Goal: Book appointment/travel/reservation

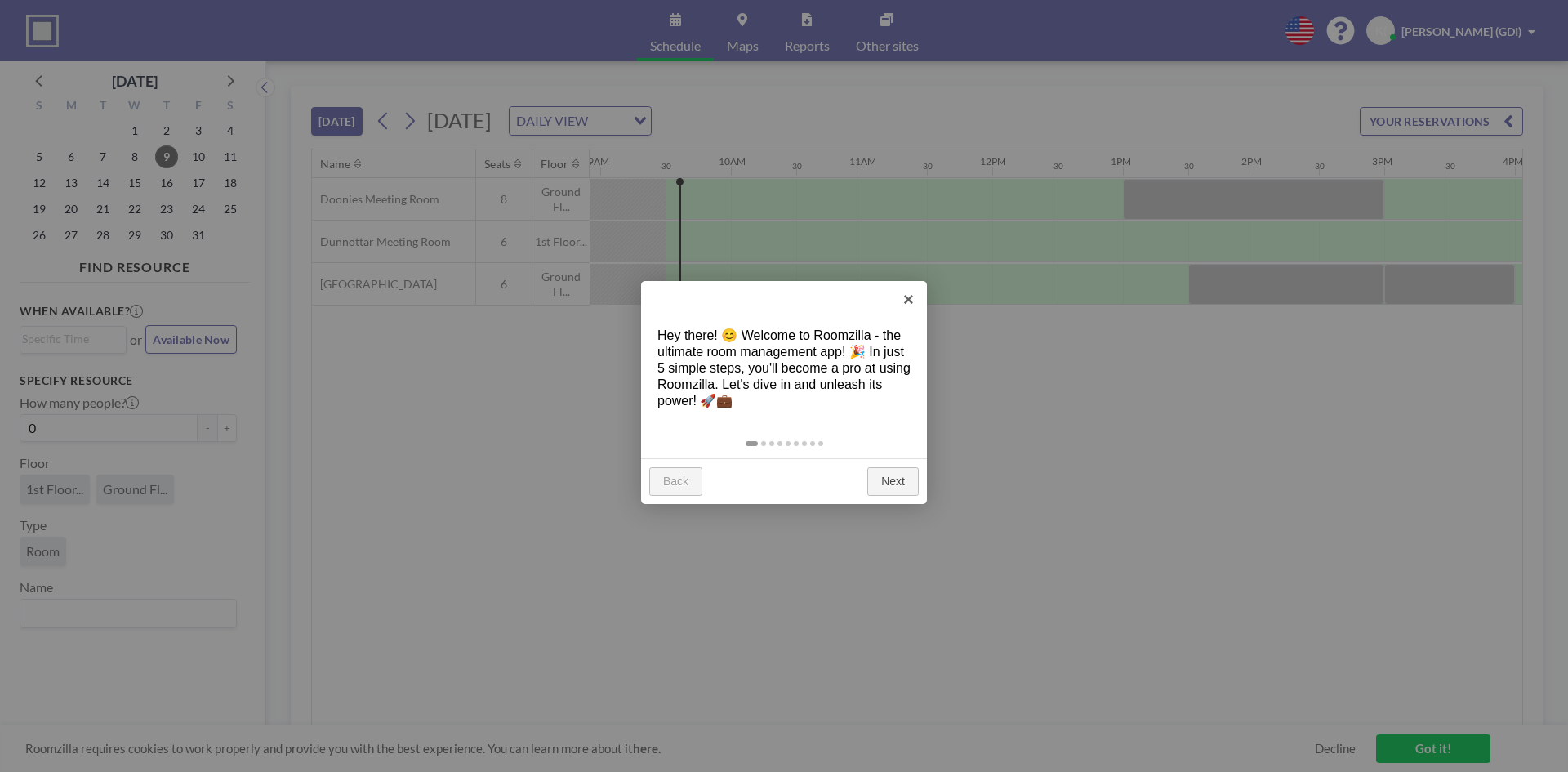
scroll to position [0, 1176]
click at [910, 304] on link "×" at bounding box center [908, 300] width 37 height 37
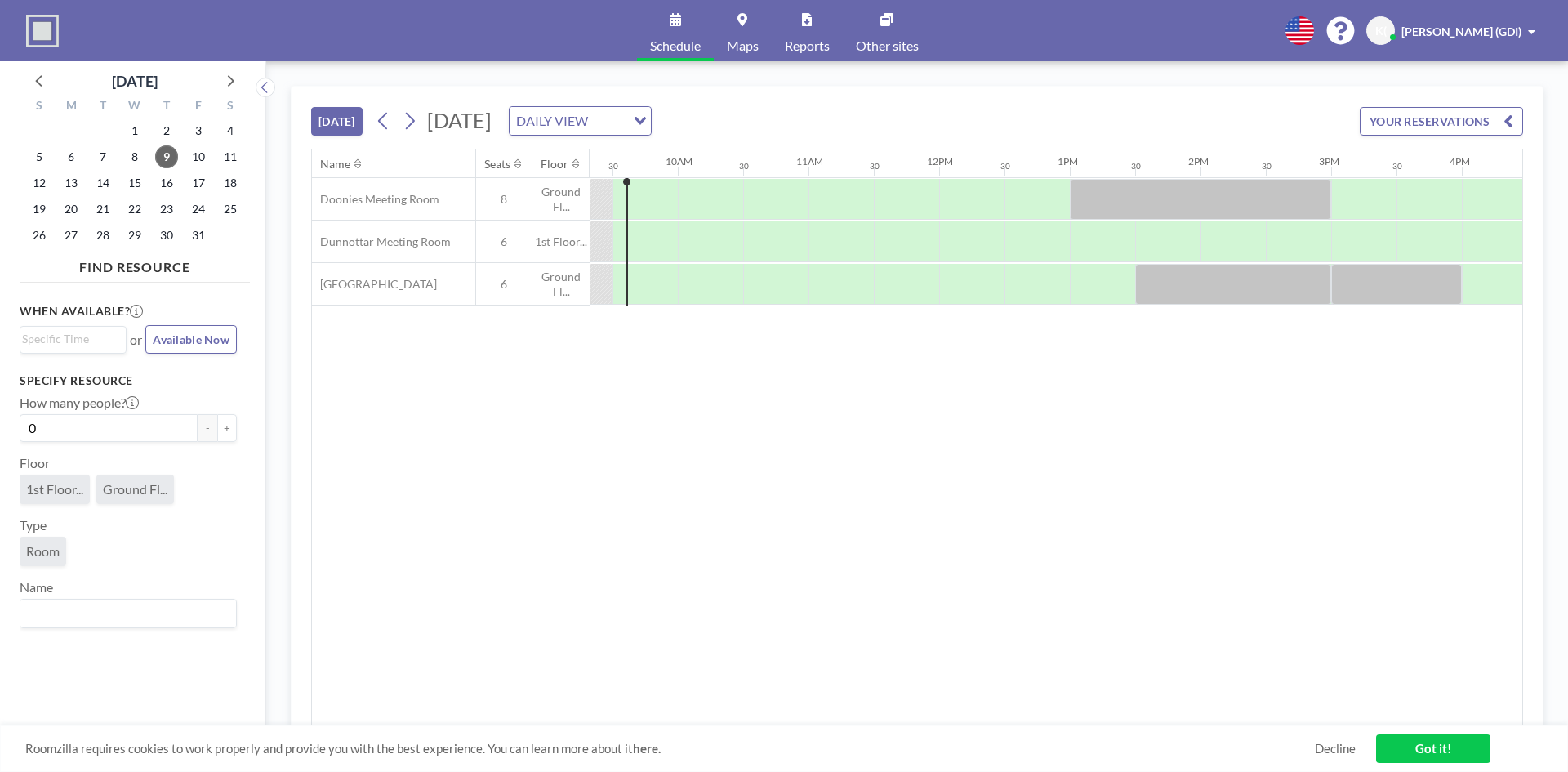
scroll to position [0, 1224]
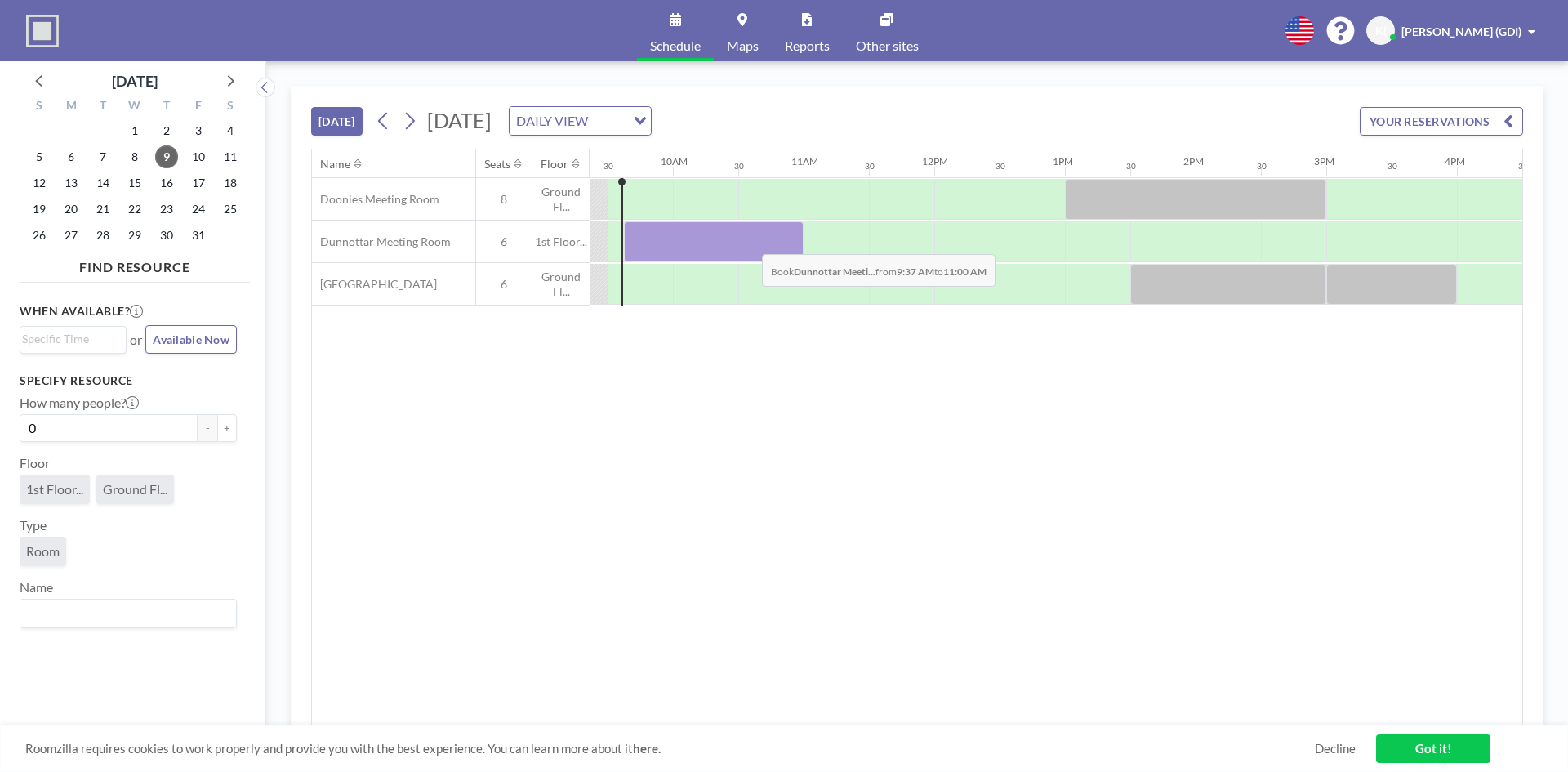
drag, startPoint x: 640, startPoint y: 221, endPoint x: 749, endPoint y: 242, distance: 111.0
click at [749, 242] on div at bounding box center [714, 242] width 180 height 40
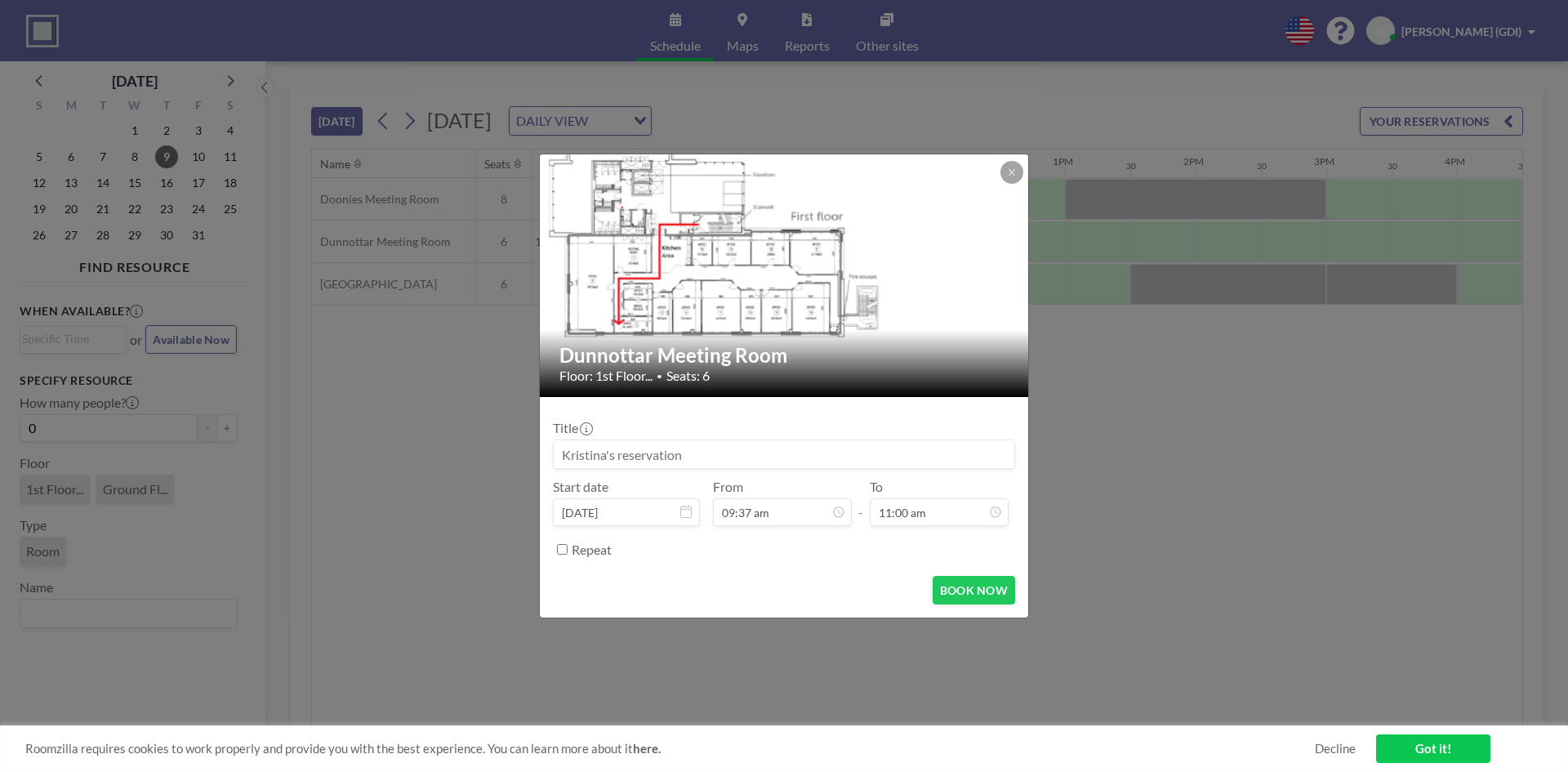
click at [695, 451] on input at bounding box center [784, 454] width 460 height 28
click at [818, 441] on input at bounding box center [784, 454] width 460 height 28
click at [593, 445] on input at bounding box center [784, 454] width 460 height 28
paste input "[PERSON_NAME]"
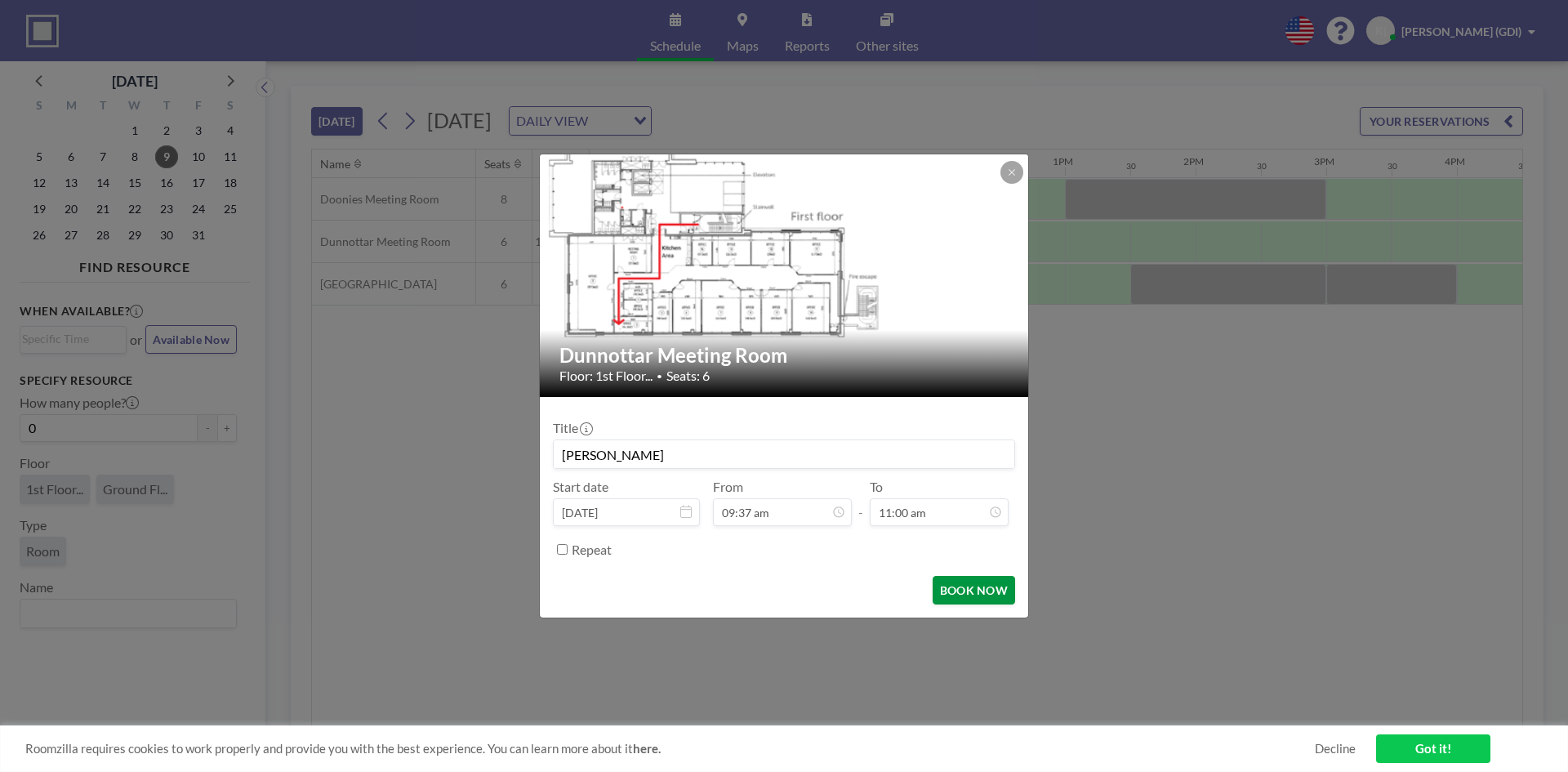
type input "[PERSON_NAME]"
click at [983, 588] on button "BOOK NOW" at bounding box center [974, 590] width 83 height 28
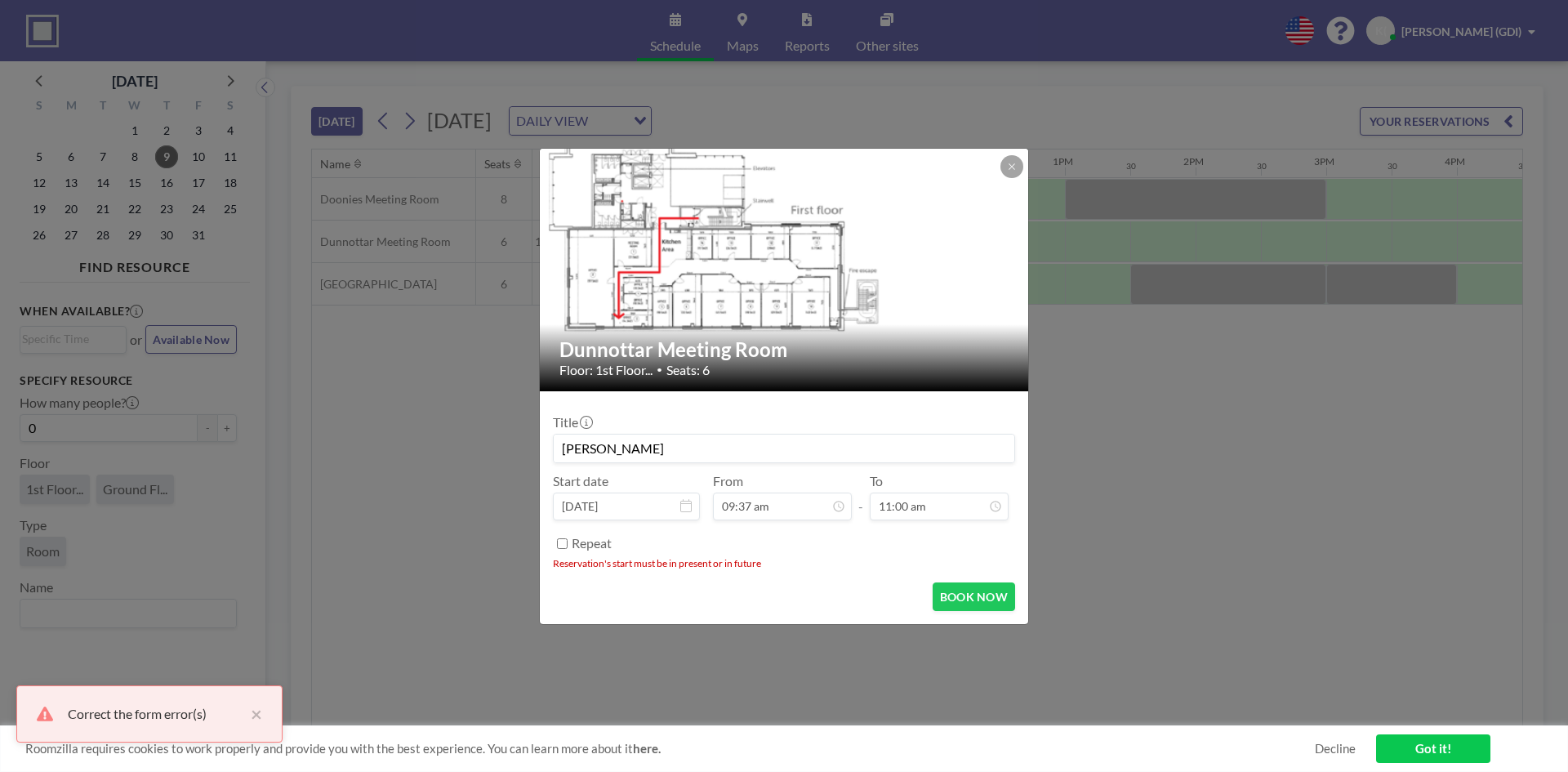
click at [559, 539] on input "Repeat" at bounding box center [562, 544] width 11 height 11
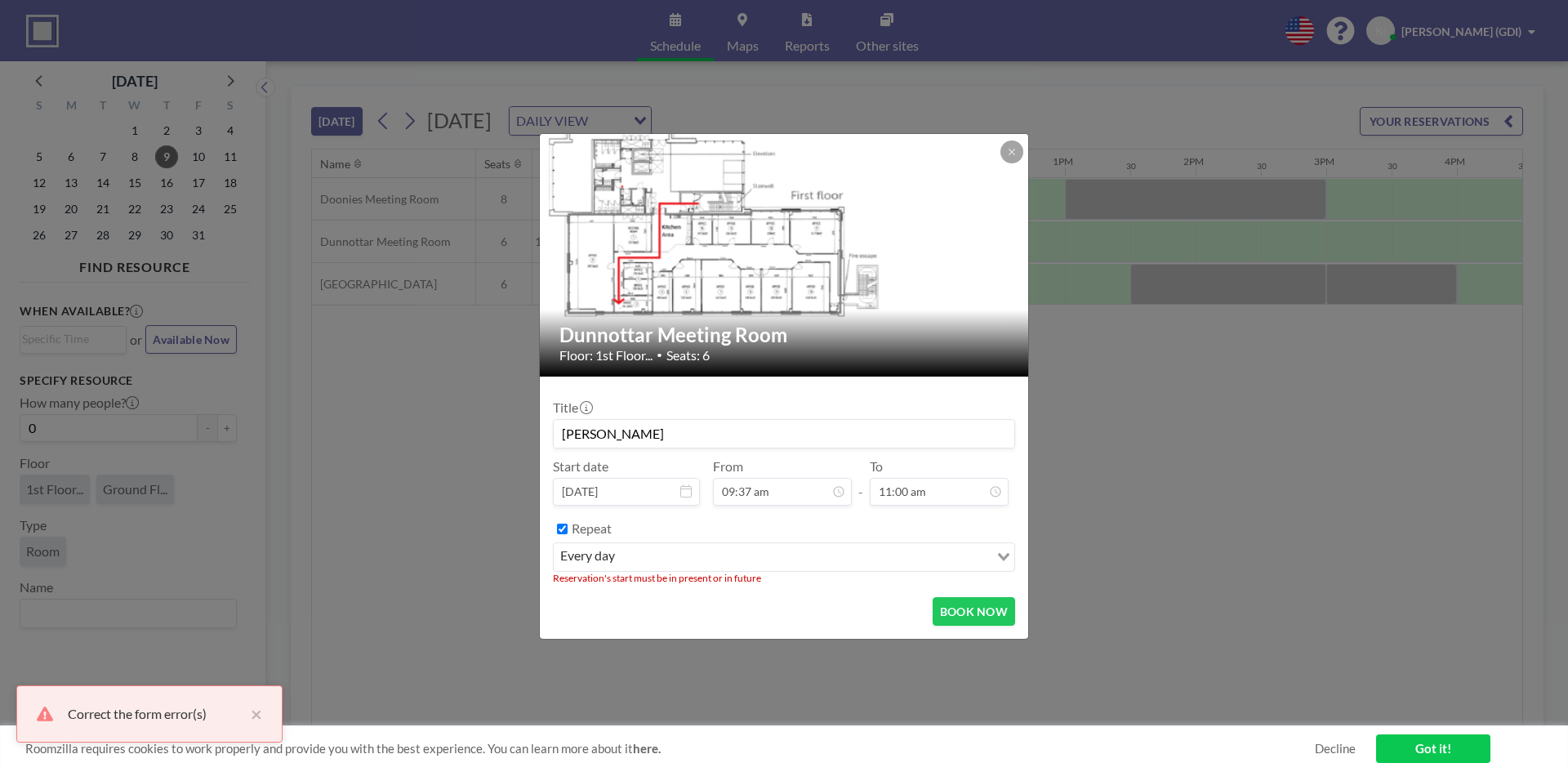
click at [563, 528] on input "Repeat" at bounding box center [562, 529] width 11 height 11
checkbox input "false"
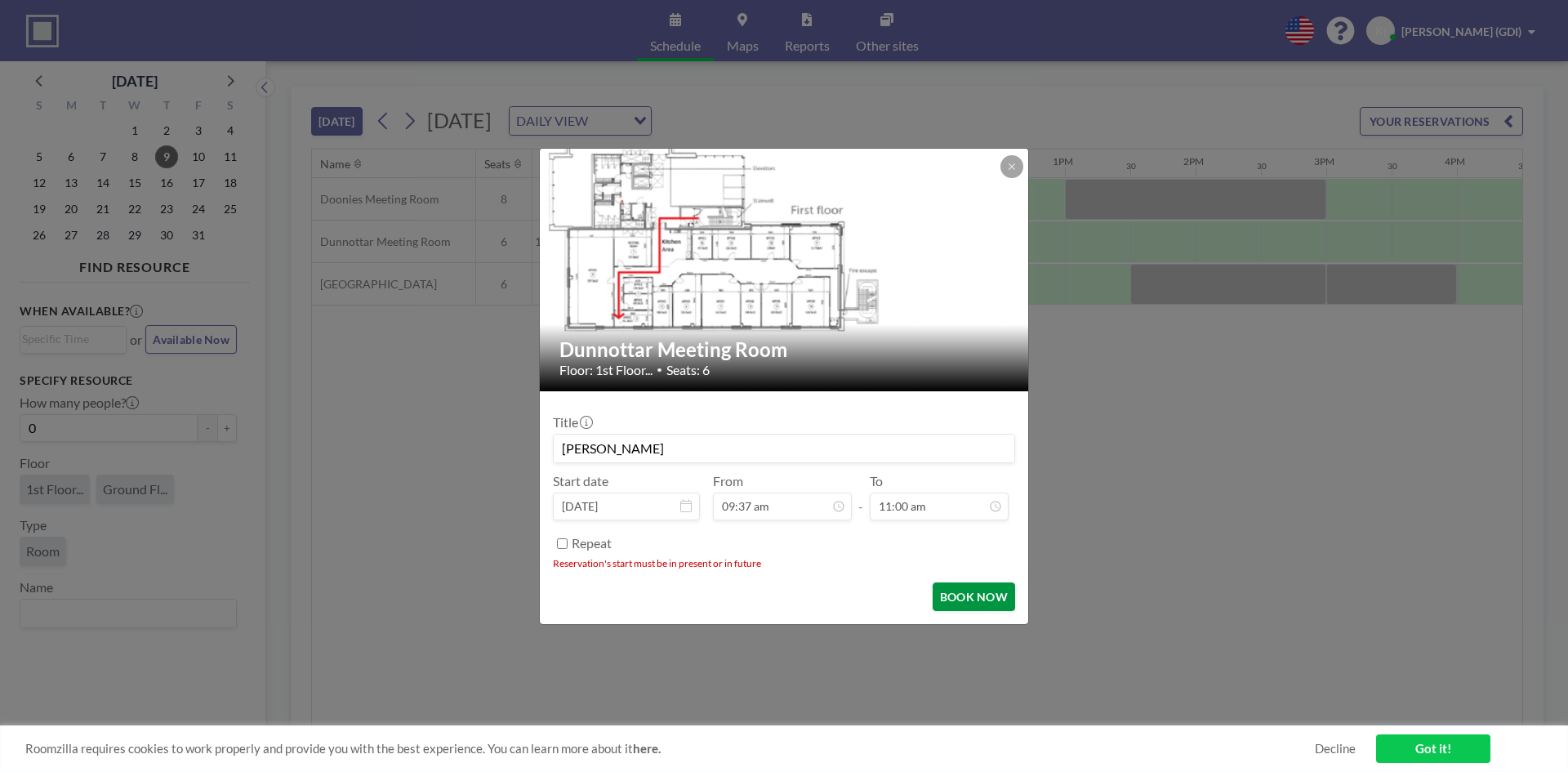
click at [964, 597] on button "BOOK NOW" at bounding box center [974, 596] width 83 height 28
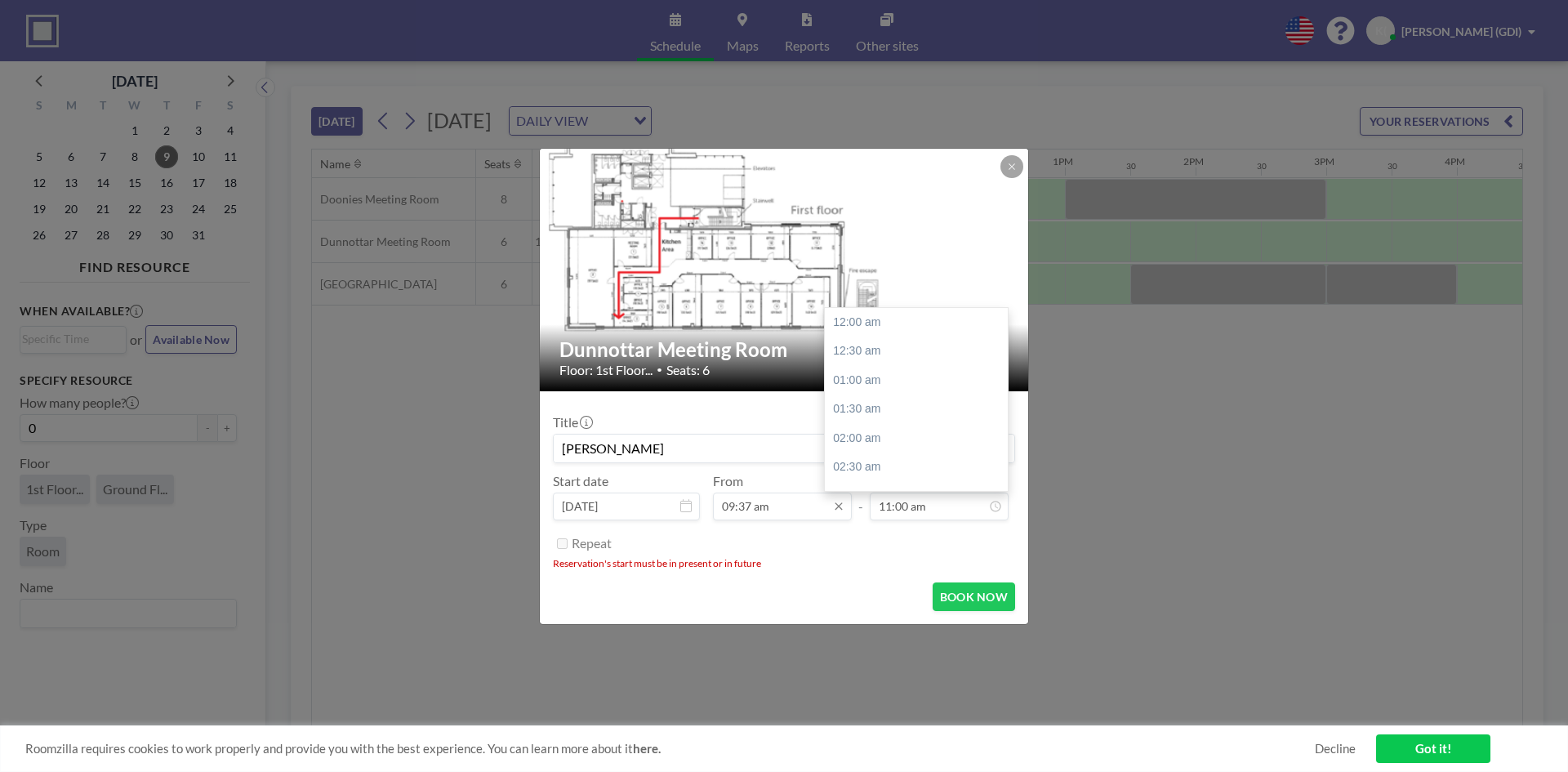
scroll to position [640, 0]
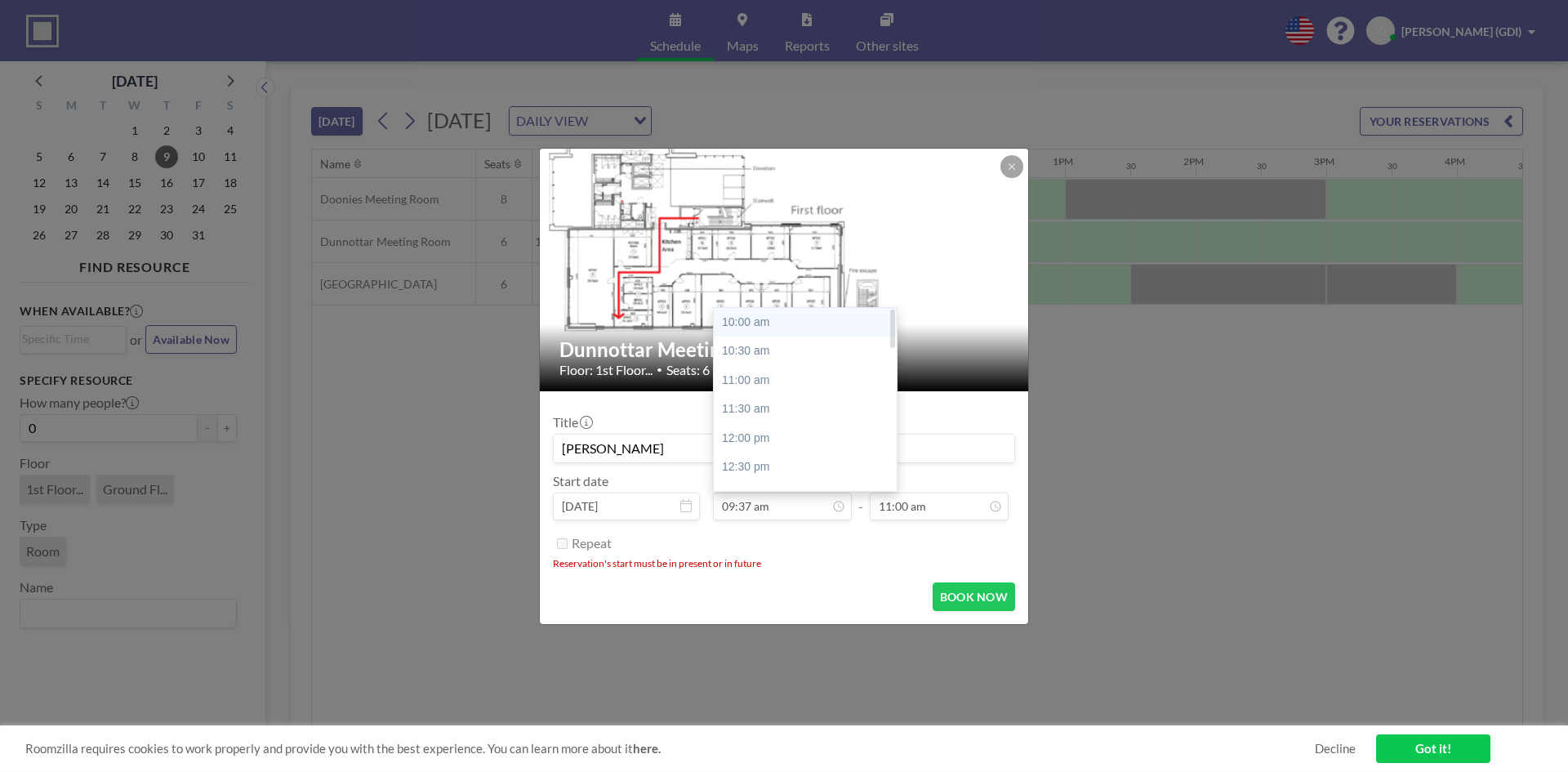
click at [758, 319] on div "10:00 am" at bounding box center [809, 323] width 191 height 29
type input "10:00 am"
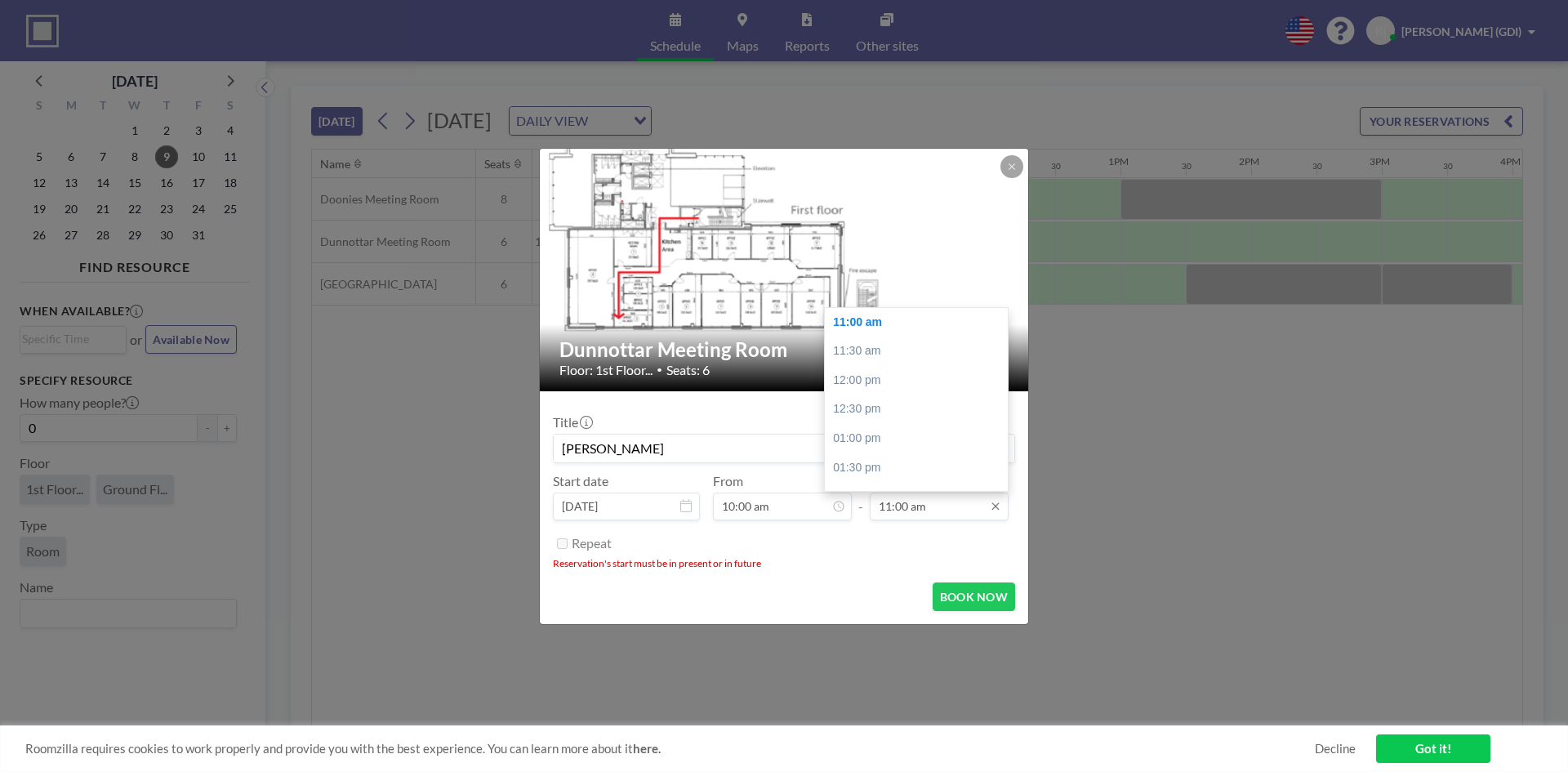
scroll to position [0, 1241]
click at [867, 350] on div "11:30 am" at bounding box center [920, 351] width 191 height 29
type input "11:30 am"
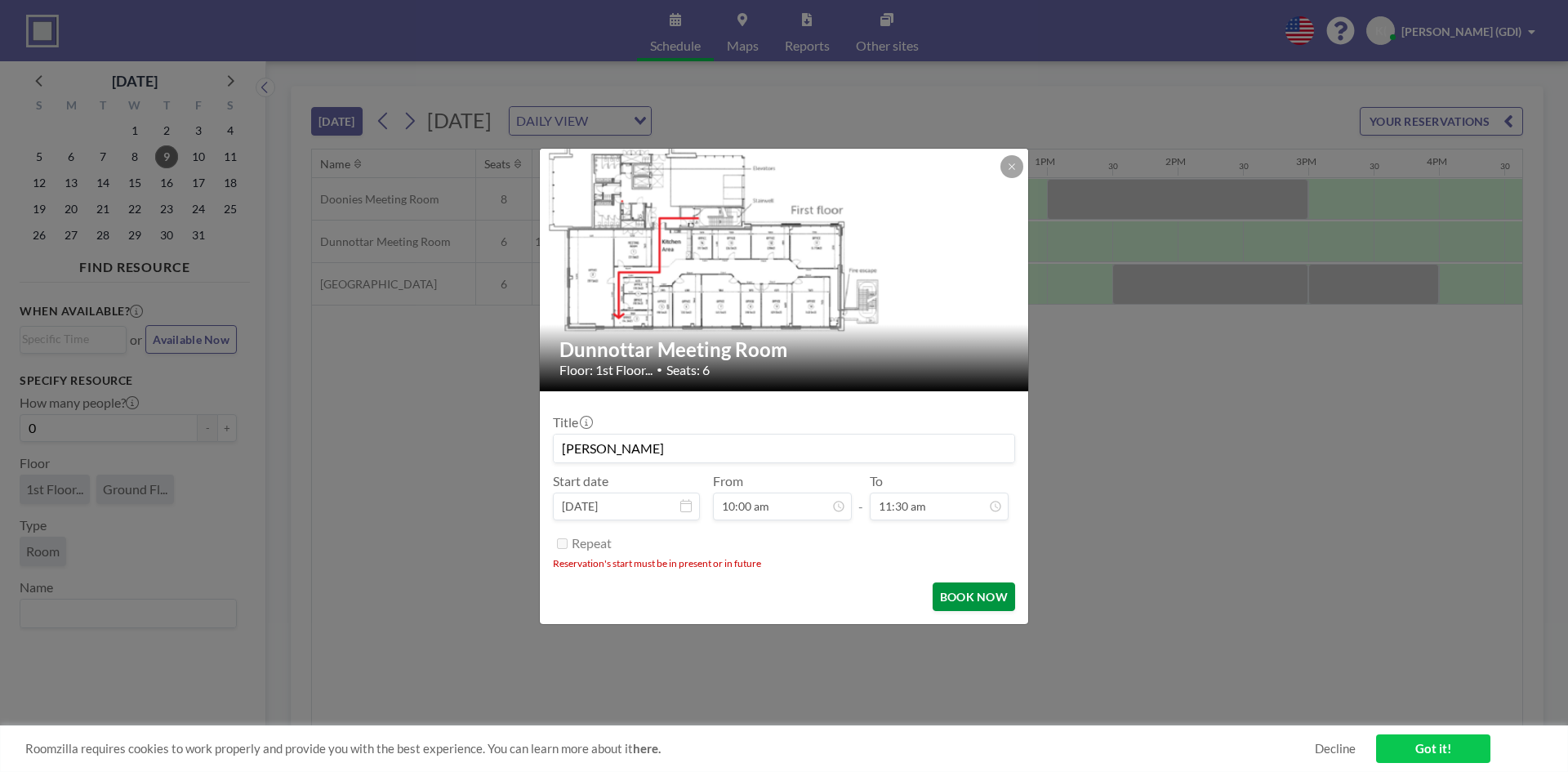
scroll to position [669, 0]
click at [946, 597] on button "BOOK NOW" at bounding box center [974, 596] width 83 height 28
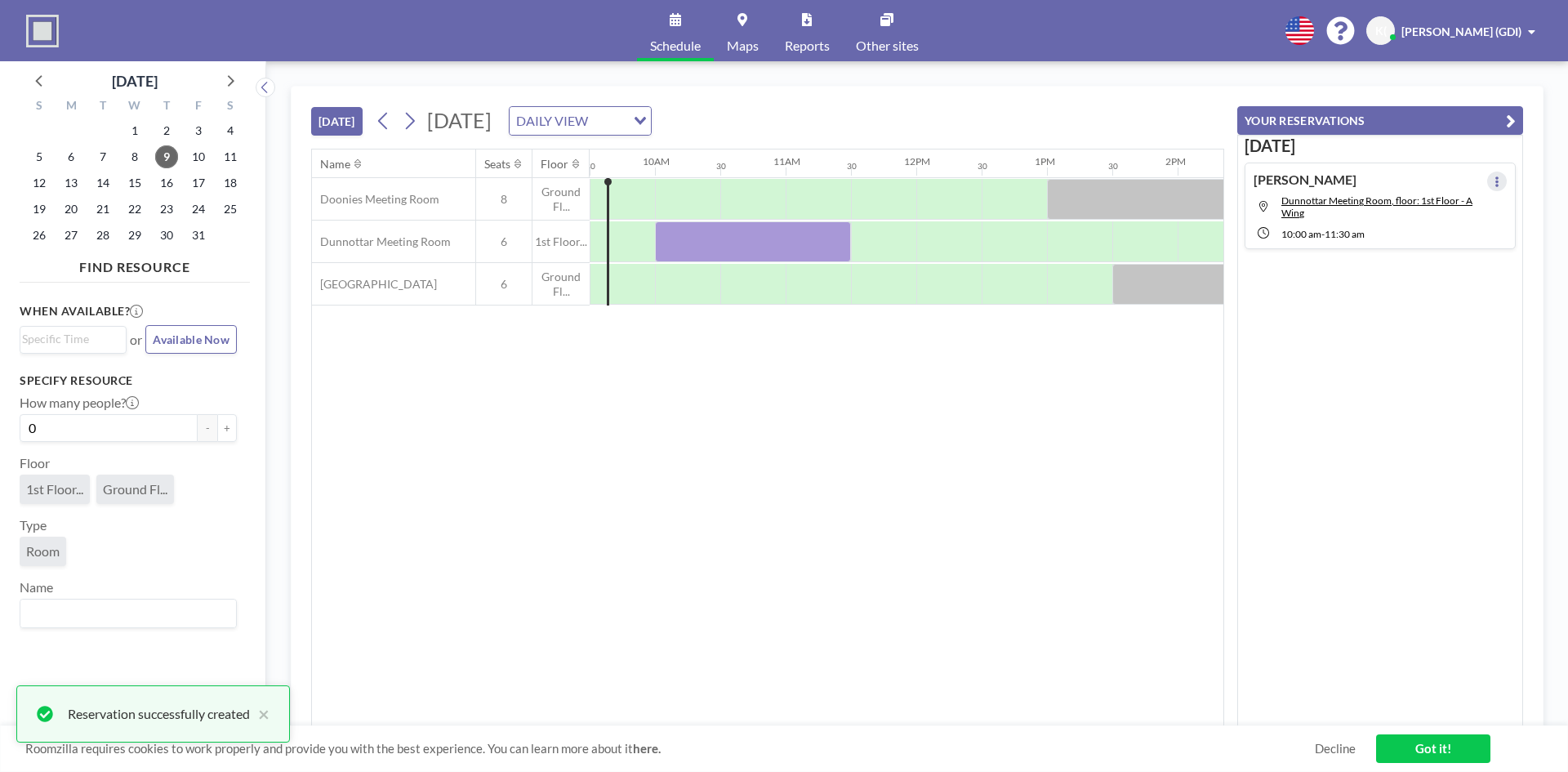
click at [1494, 177] on icon at bounding box center [1496, 182] width 6 height 11
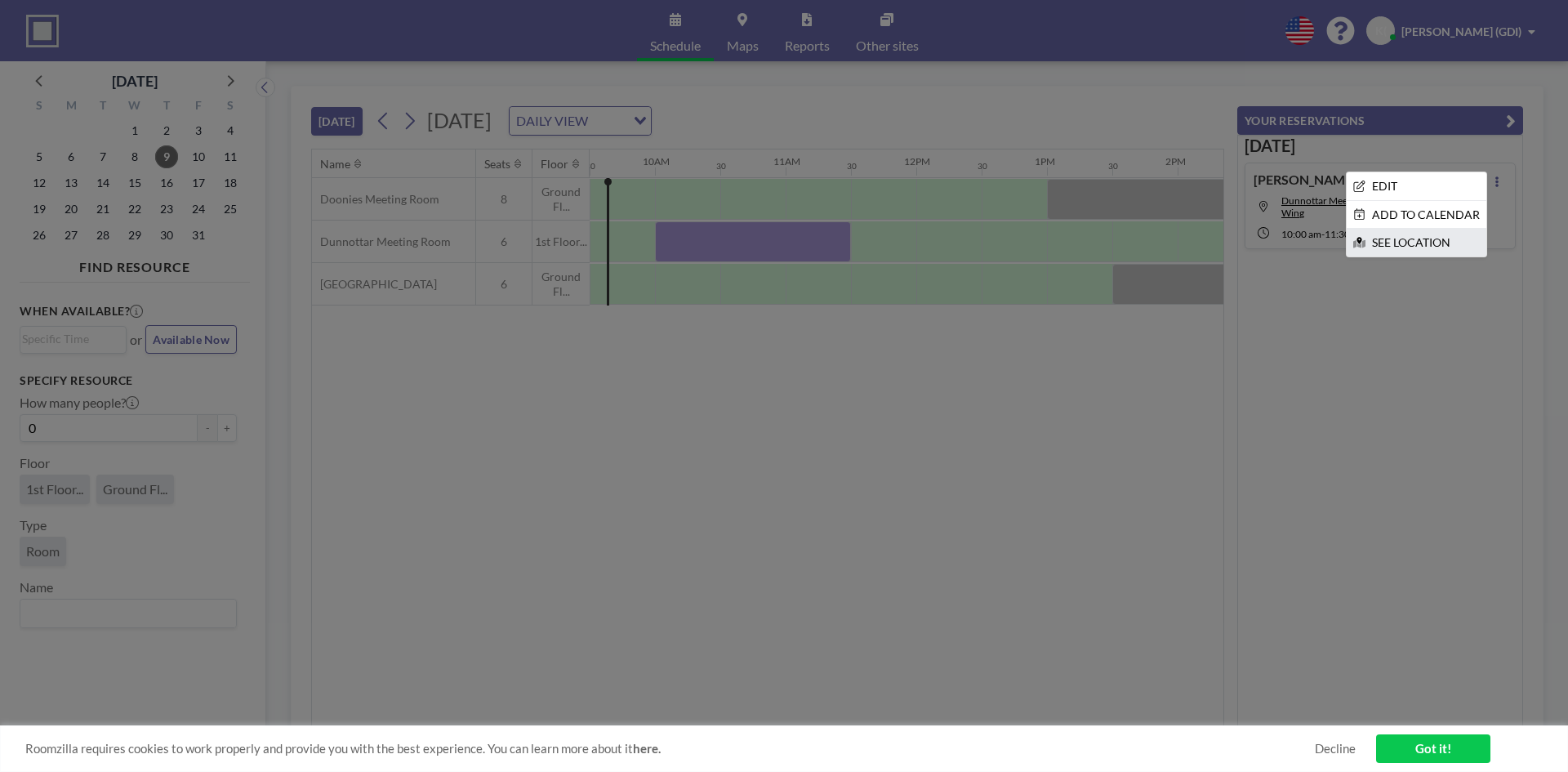
click at [1403, 247] on li "SEE LOCATION" at bounding box center [1416, 243] width 140 height 28
